Goal: Information Seeking & Learning: Learn about a topic

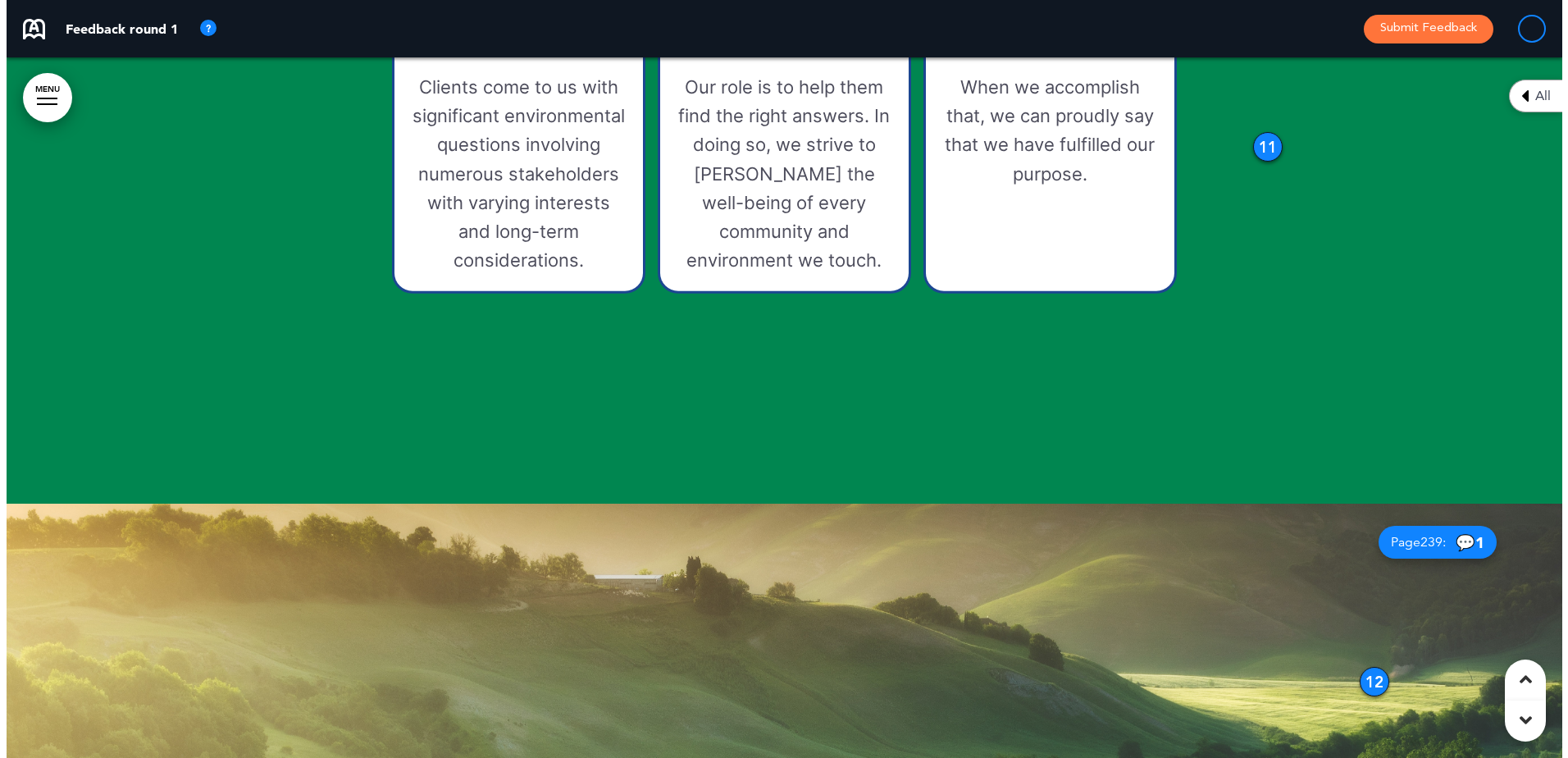
scroll to position [8937, 0]
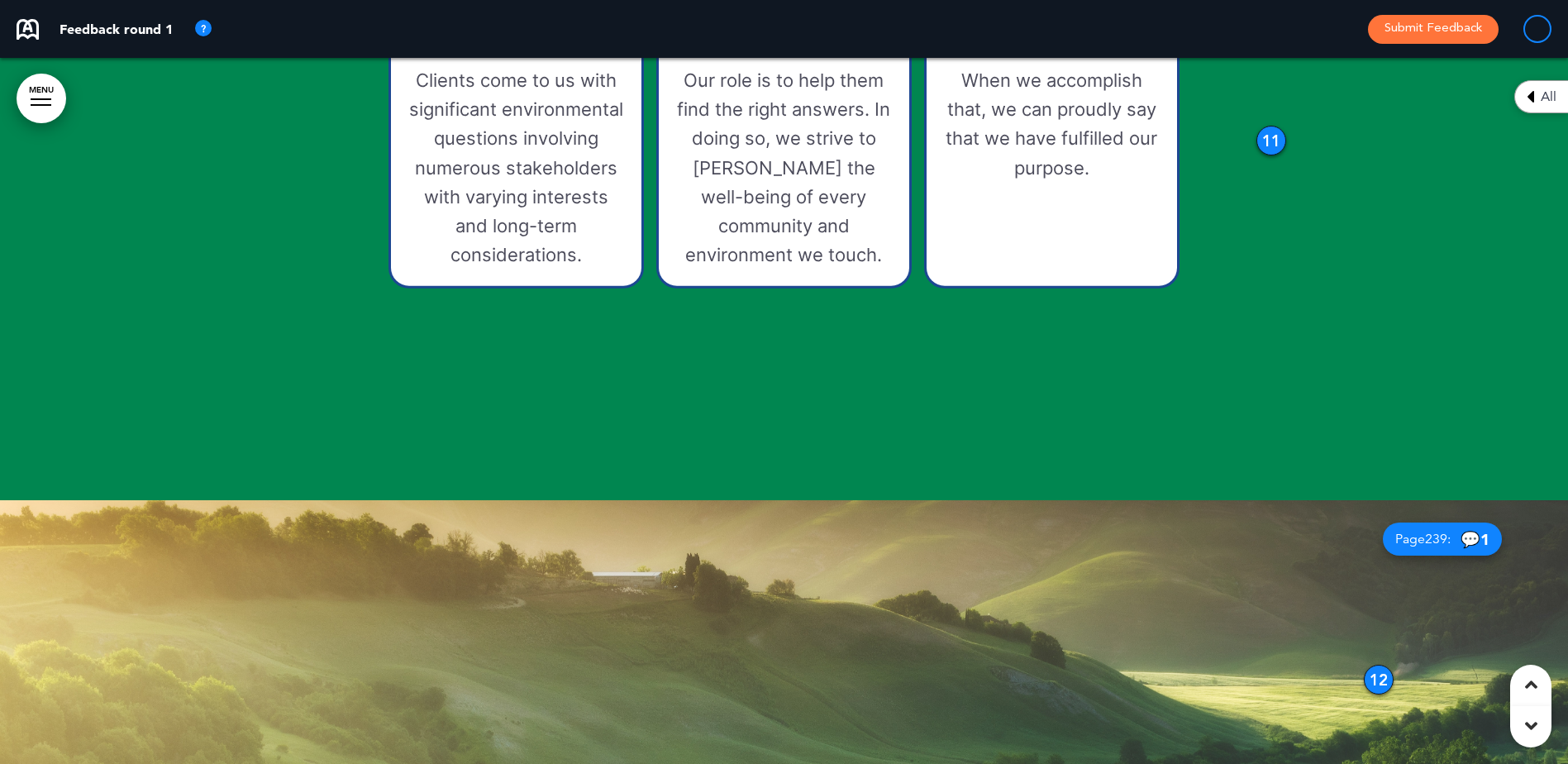
click at [35, 97] on link "MENU" at bounding box center [41, 98] width 49 height 49
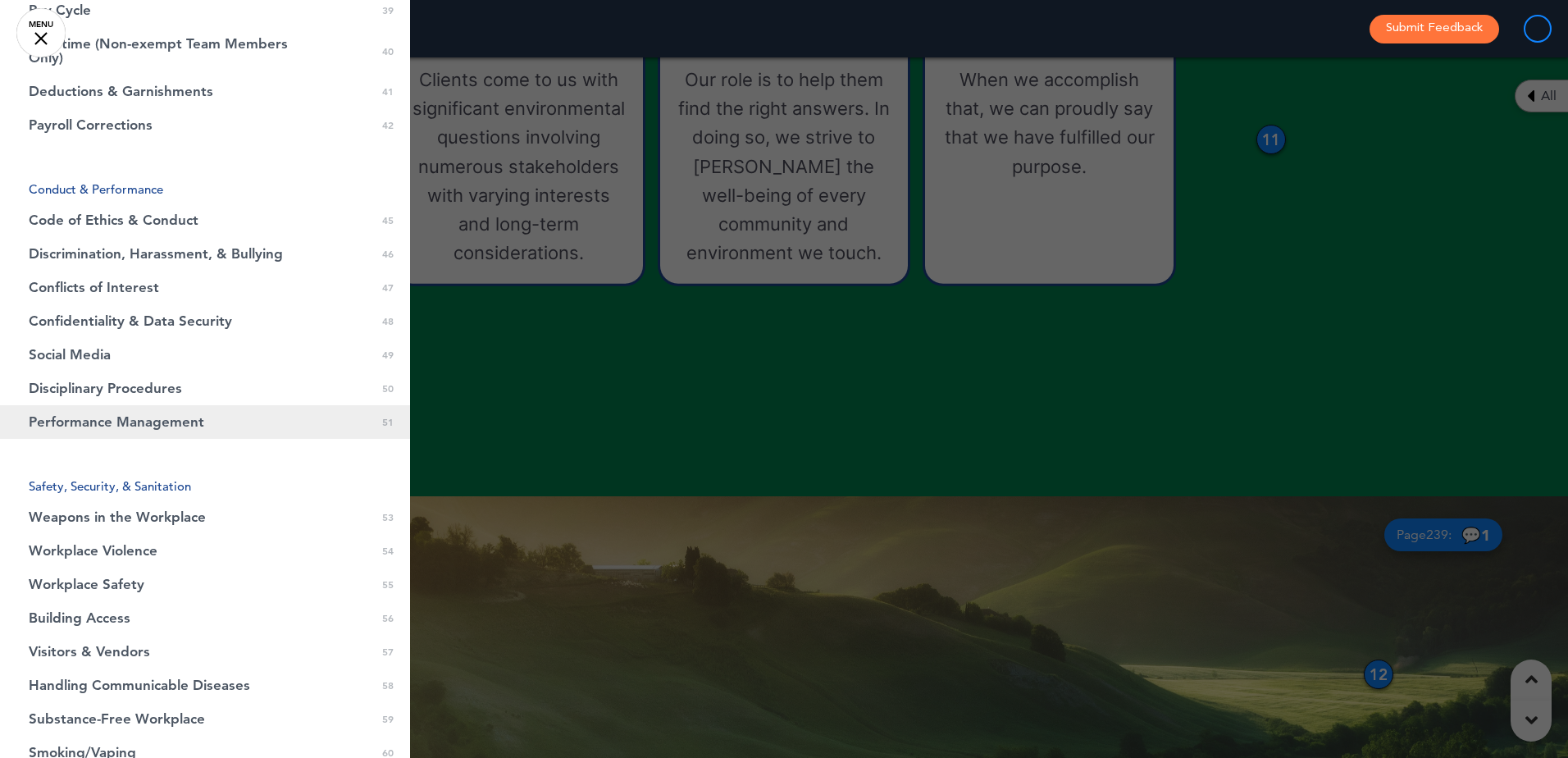
scroll to position [1476, 0]
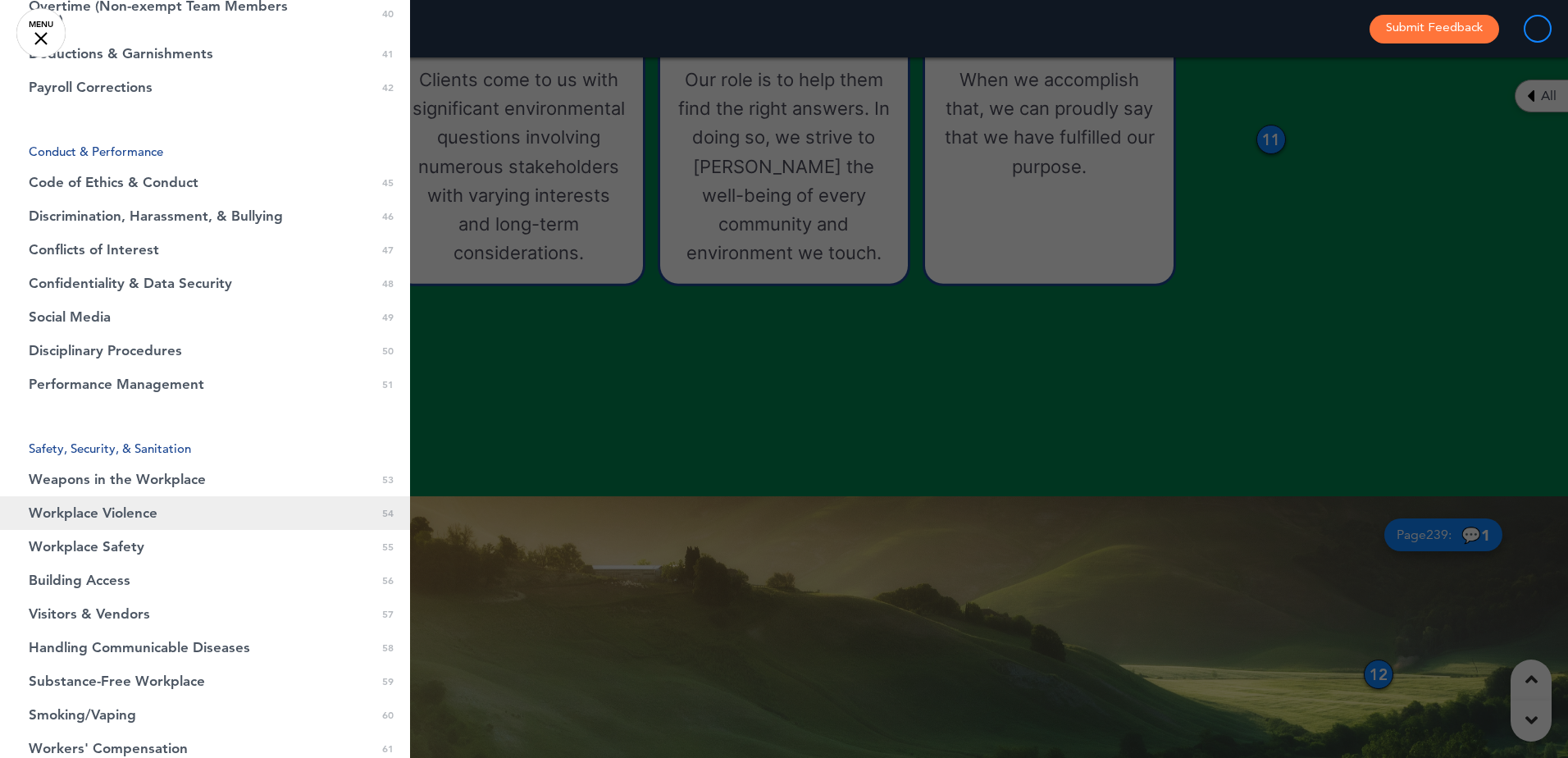
click at [164, 507] on link "Workplace Violence 0 54" at bounding box center [205, 512] width 410 height 33
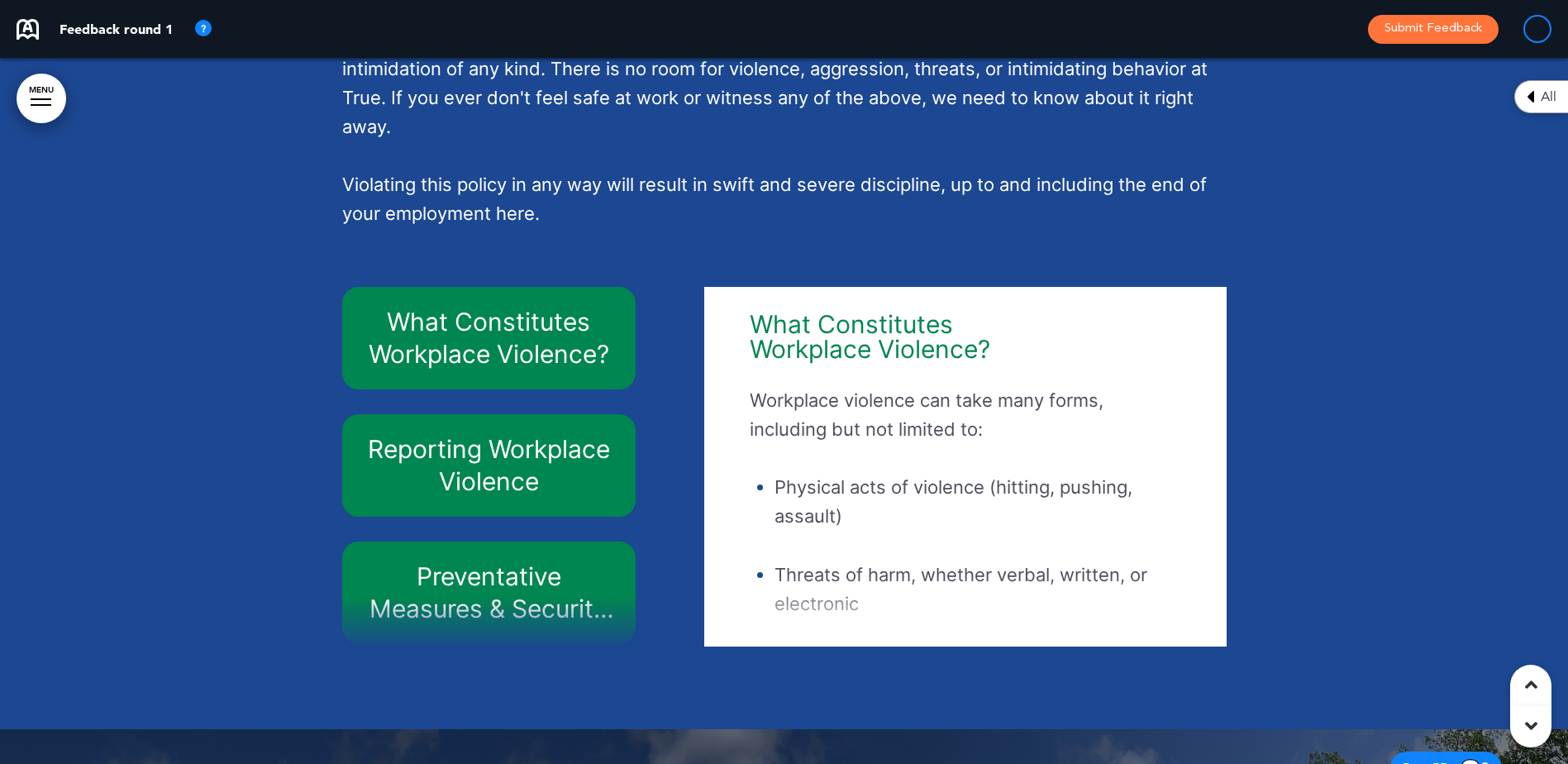
scroll to position [44662, 0]
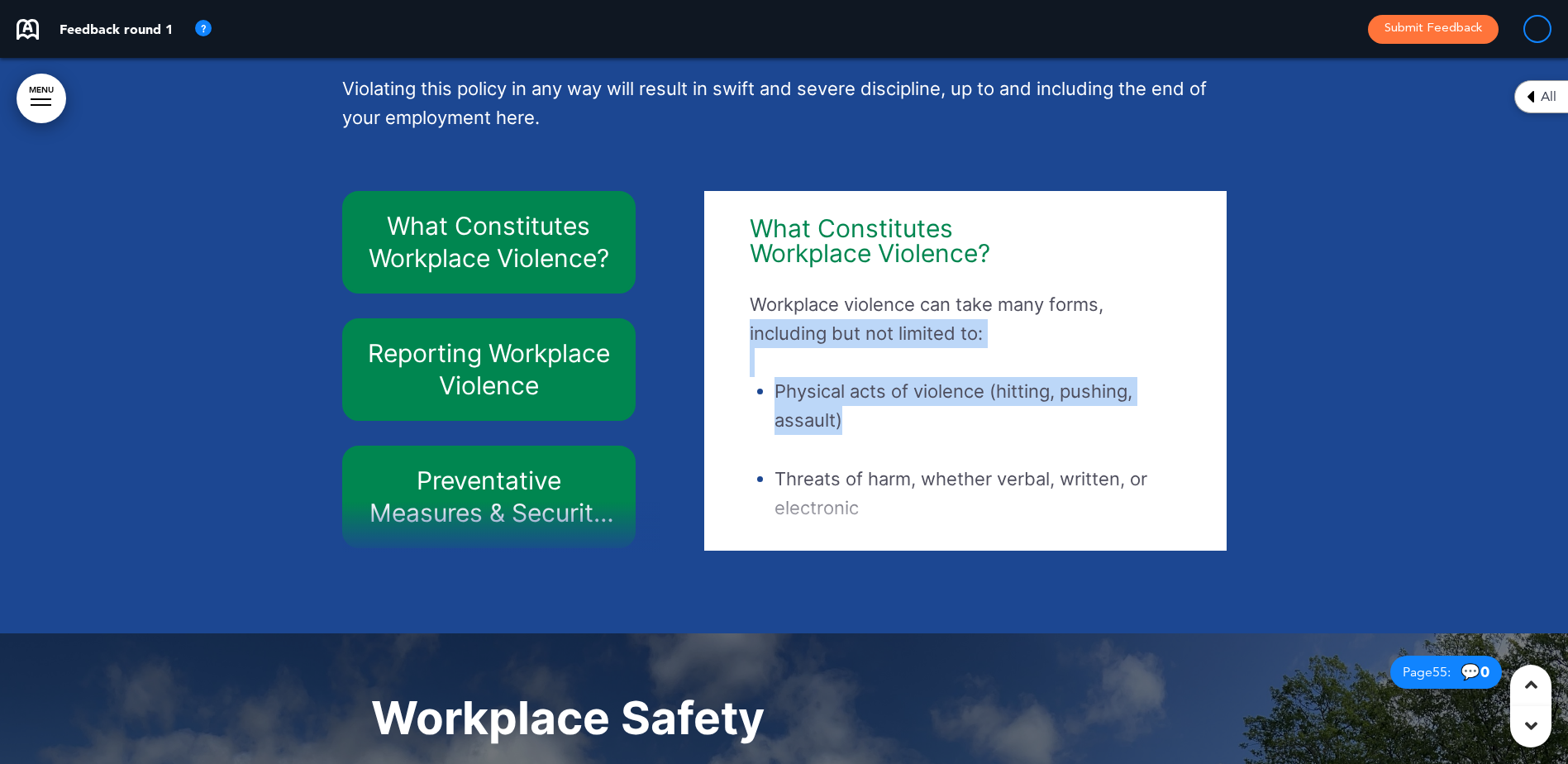
drag, startPoint x: 1196, startPoint y: 337, endPoint x: 1206, endPoint y: 452, distance: 115.4
click at [1206, 452] on div "What Constitutes Workplace Violence? Workplace violence can take many forms, in…" at bounding box center [965, 370] width 497 height 343
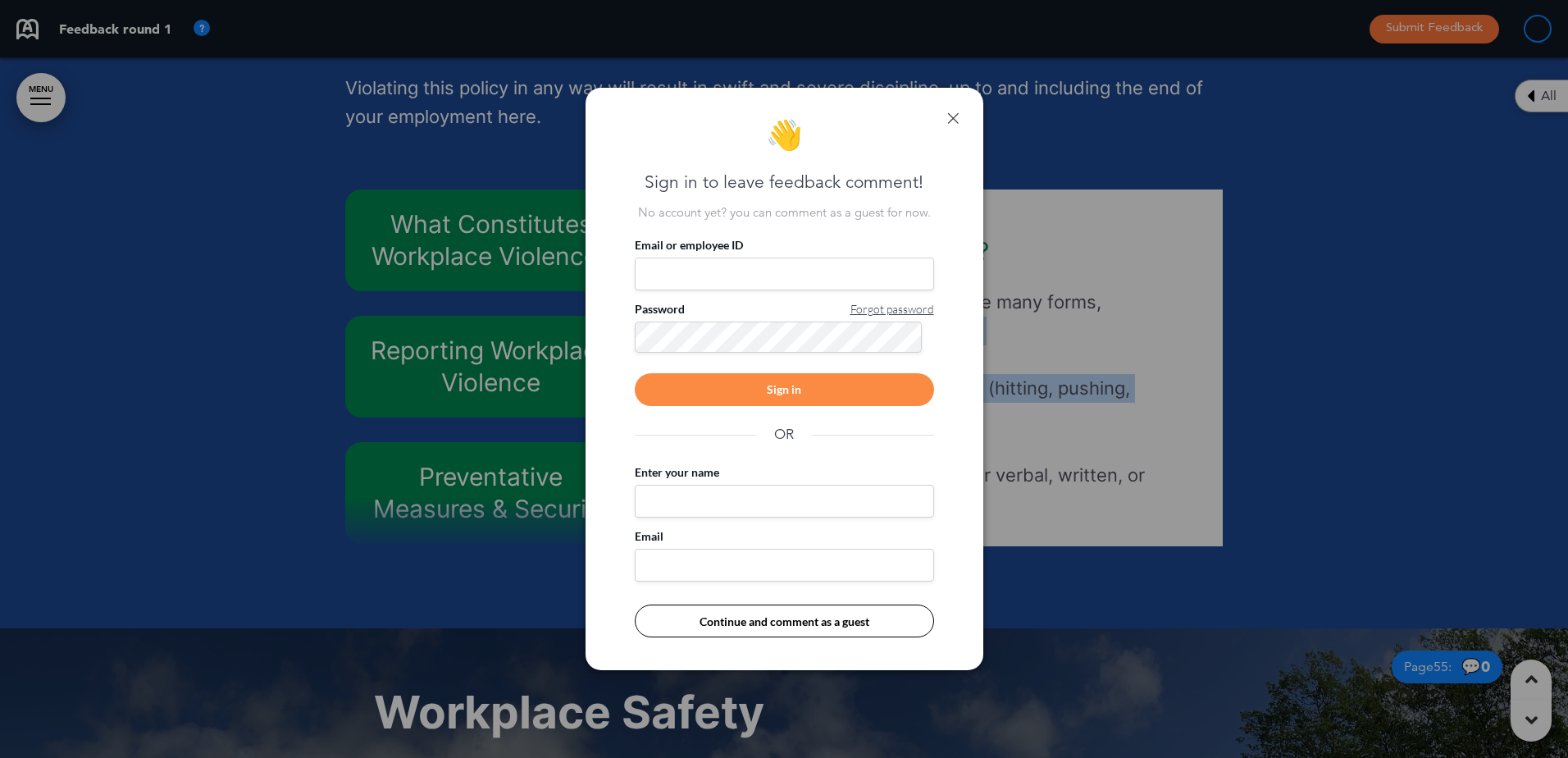
click at [957, 119] on link at bounding box center [952, 118] width 11 height 11
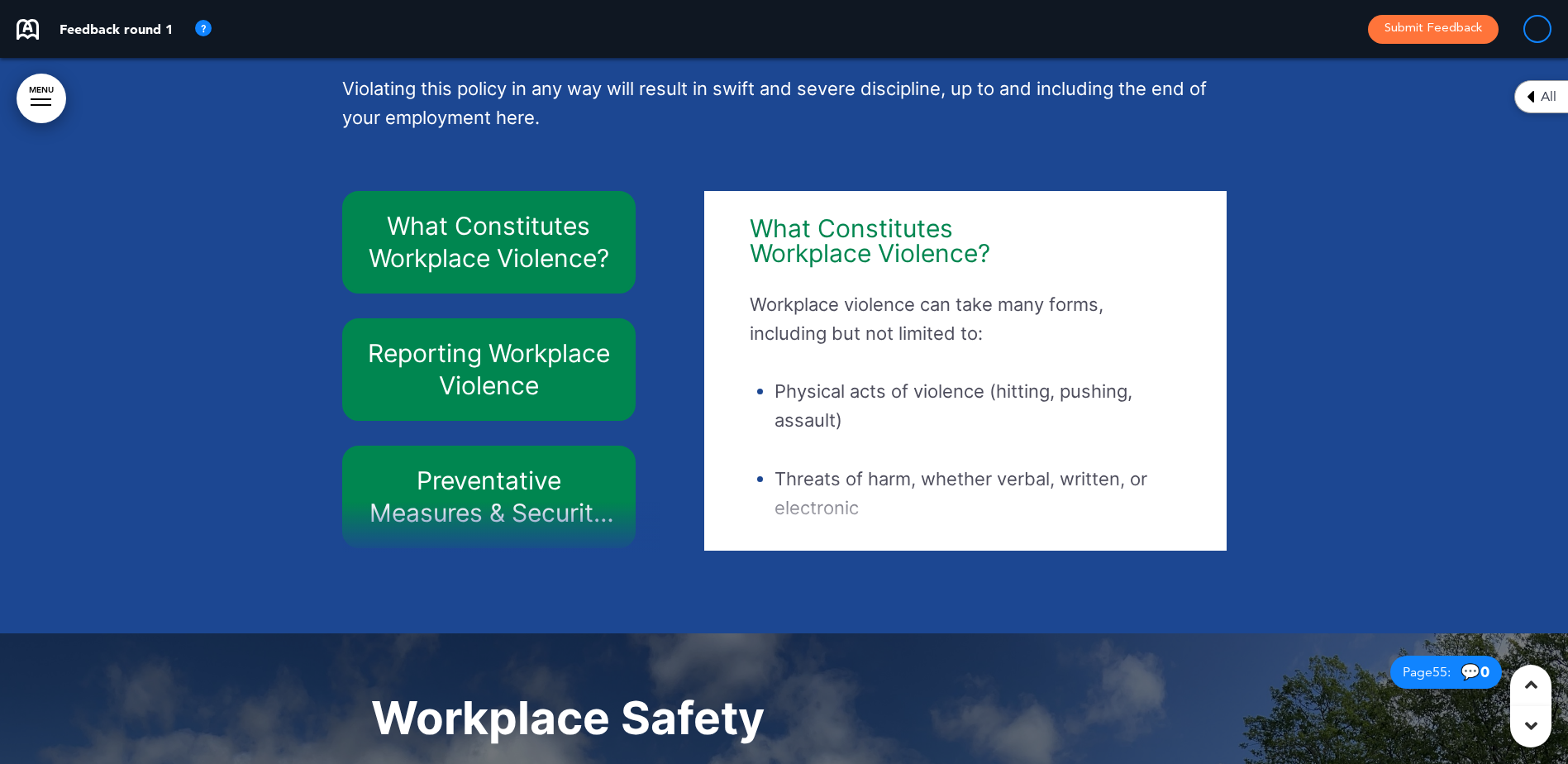
click at [650, 551] on div at bounding box center [501, 526] width 319 height 49
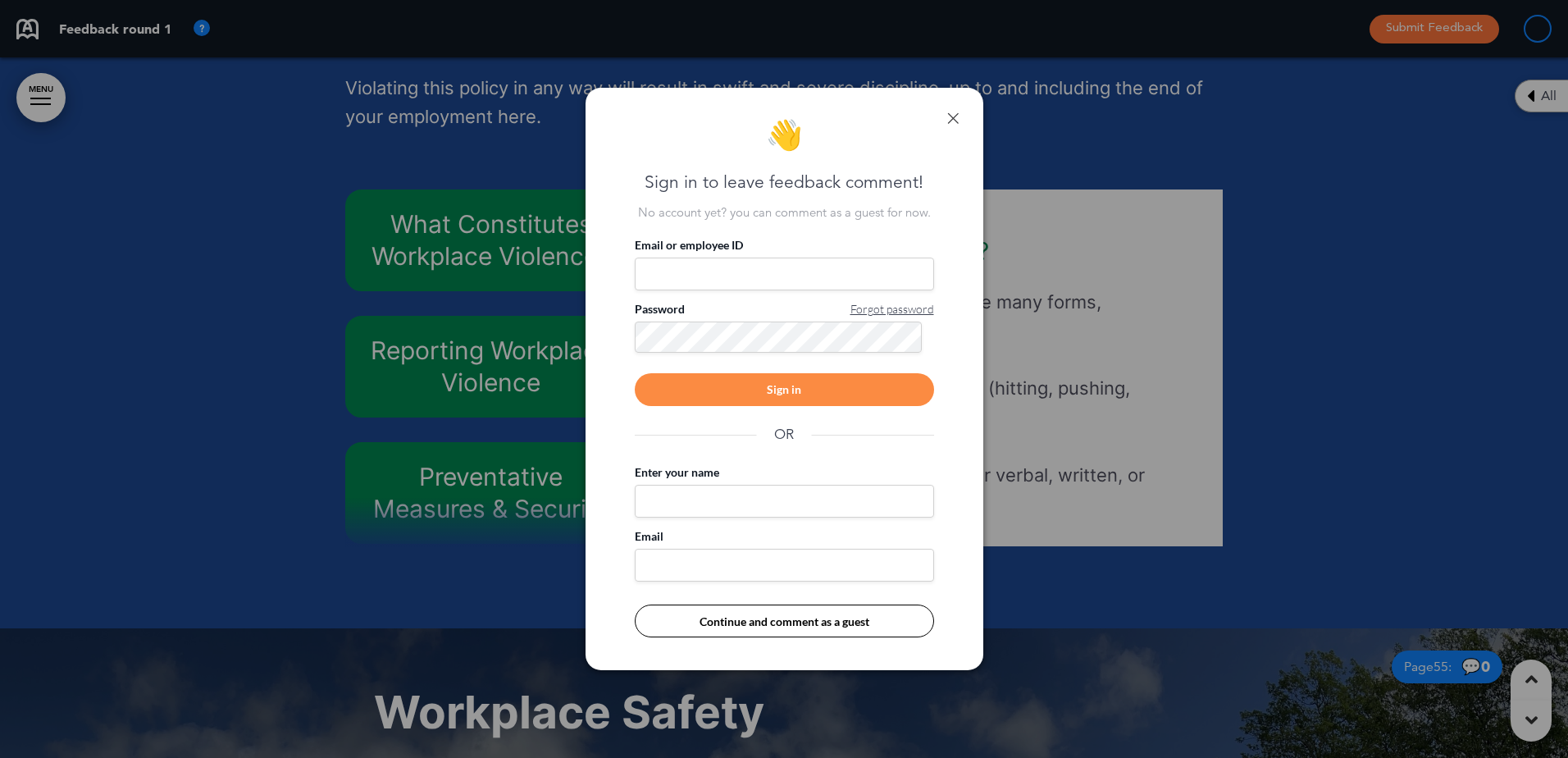
click at [951, 118] on link at bounding box center [952, 118] width 11 height 11
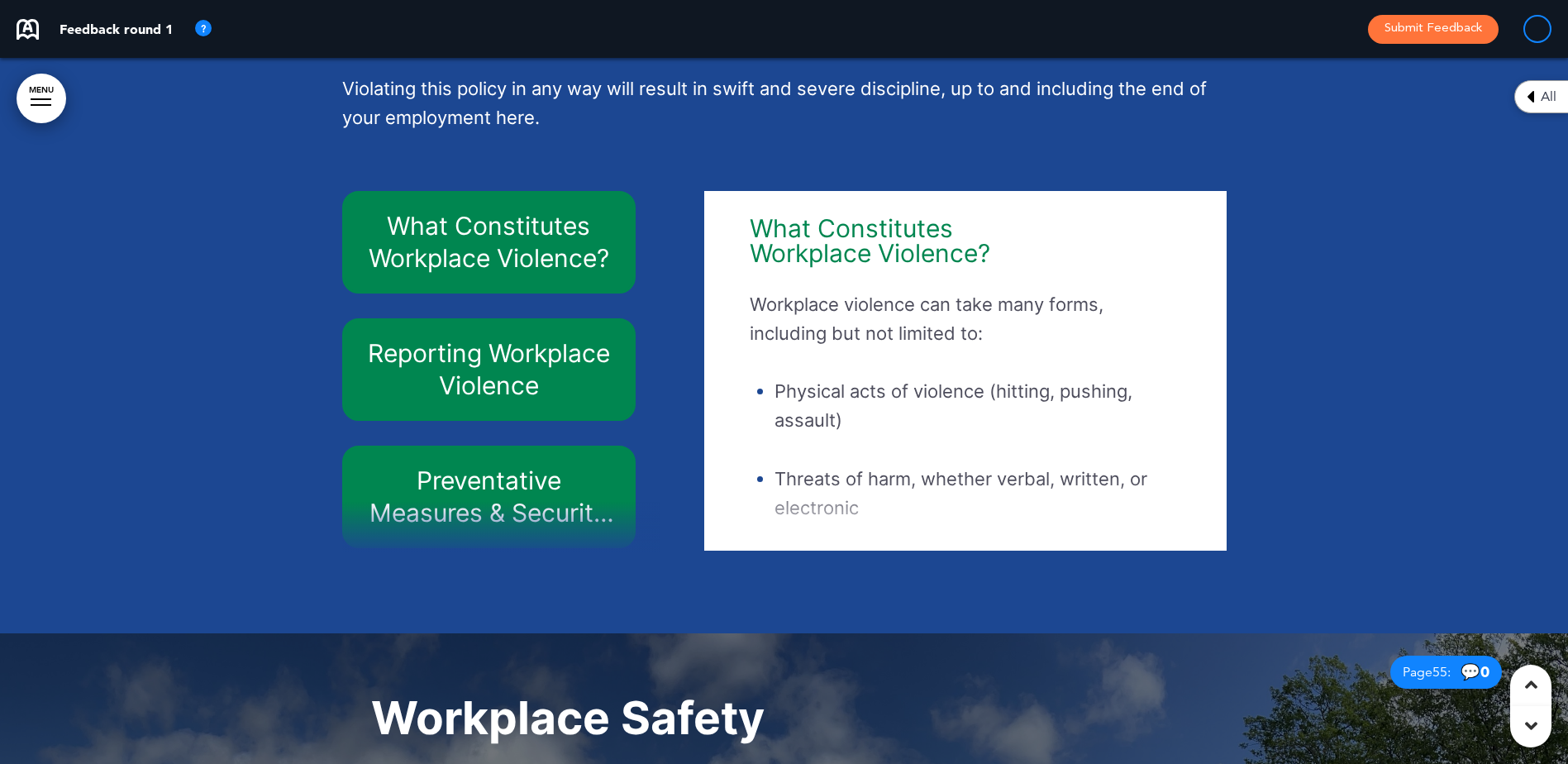
click at [1535, 728] on icon at bounding box center [1531, 725] width 12 height 20
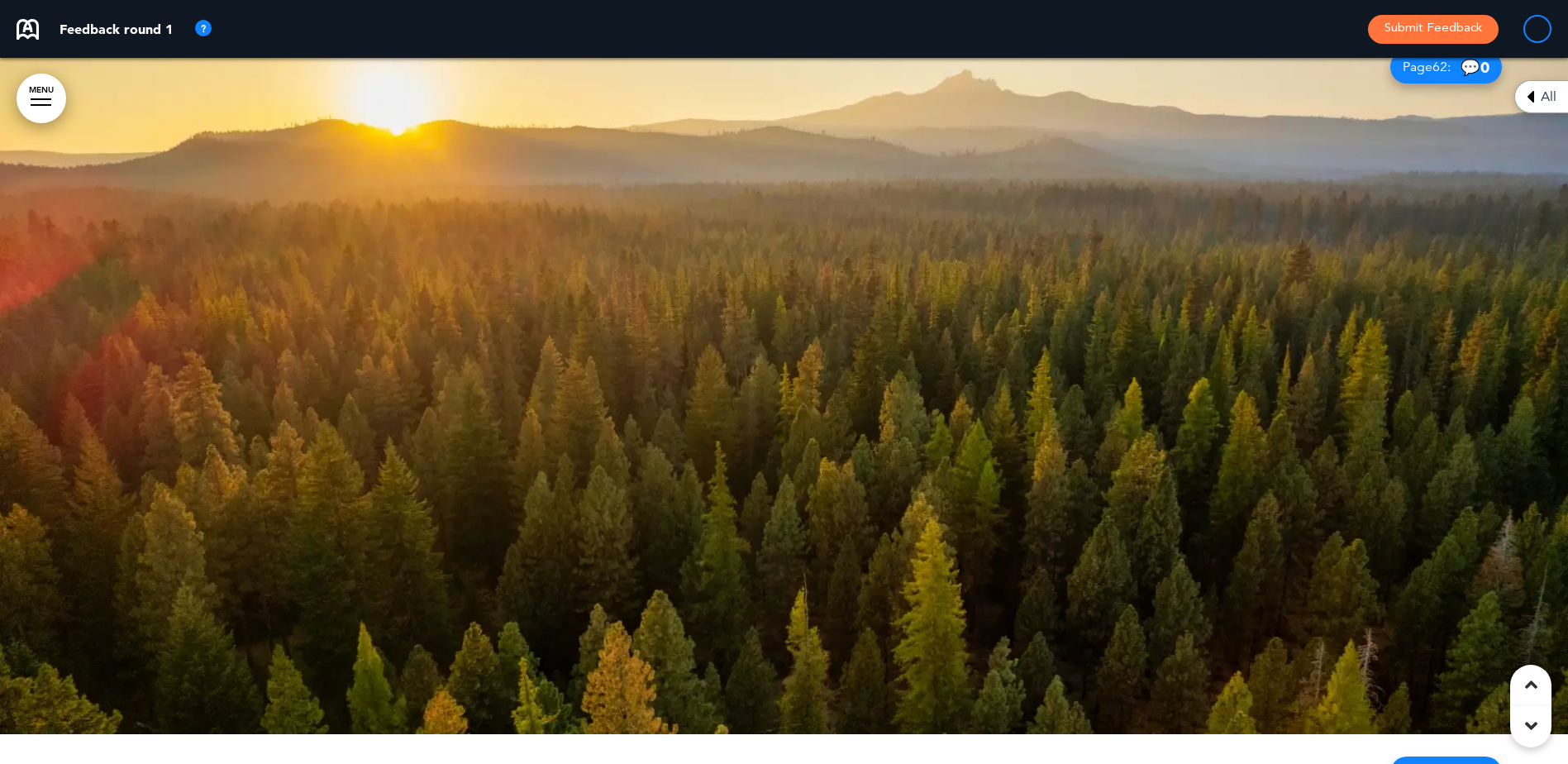
click at [1531, 678] on icon at bounding box center [1531, 684] width 12 height 20
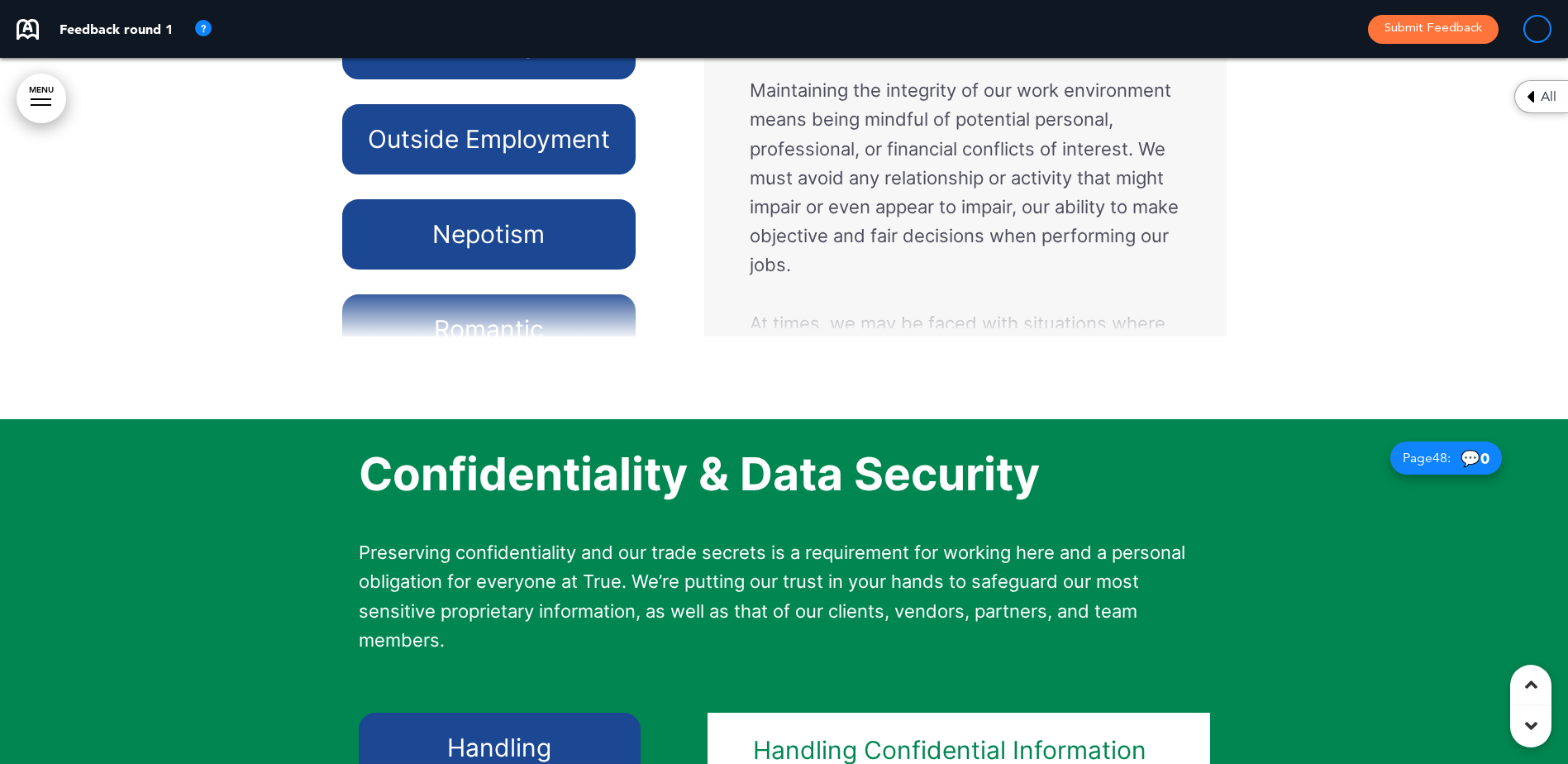
scroll to position [38977, 0]
